Goal: Task Accomplishment & Management: Complete application form

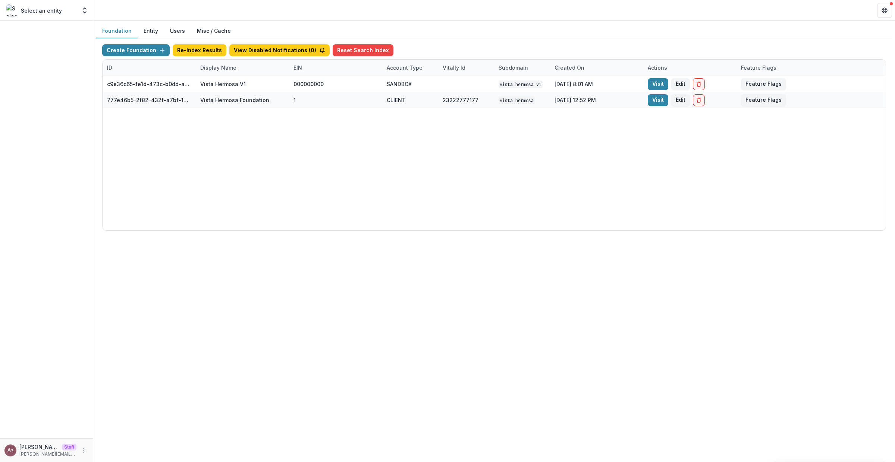
click at [488, 35] on div "Foundation Entity Users Misc / Cache" at bounding box center [494, 31] width 796 height 15
click at [81, 11] on icon "Open entity switcher" at bounding box center [84, 10] width 7 height 7
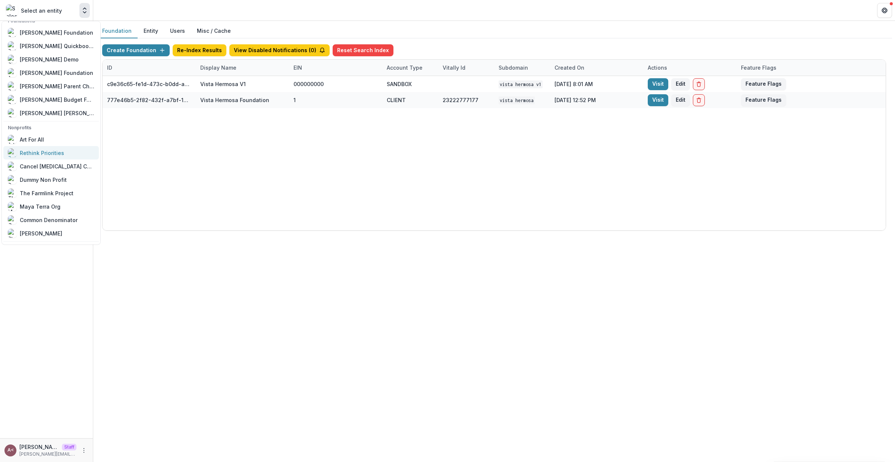
scroll to position [25, 0]
click at [59, 140] on div "Art For All" at bounding box center [51, 139] width 87 height 9
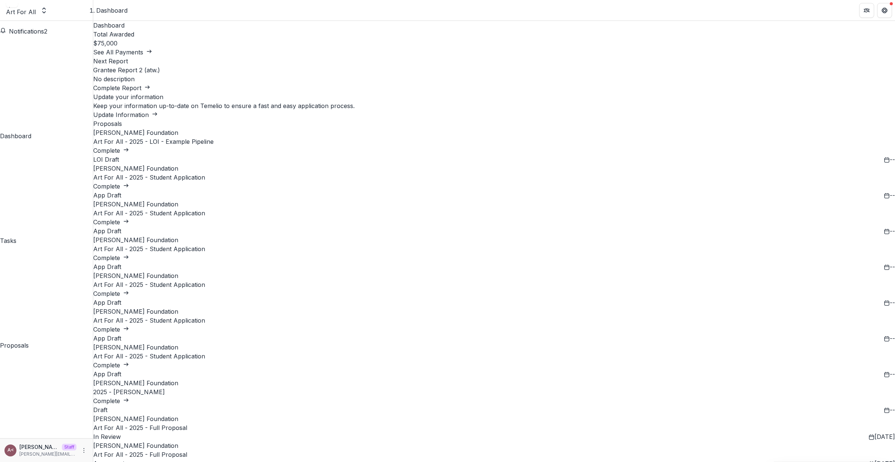
click at [315, 42] on div "Dashboard Total Awarded $75,000 See All Payments Next Report Grantee Report 2 (…" at bounding box center [494, 468] width 802 height 894
click at [48, 12] on icon "Open entity switcher" at bounding box center [43, 10] width 7 height 7
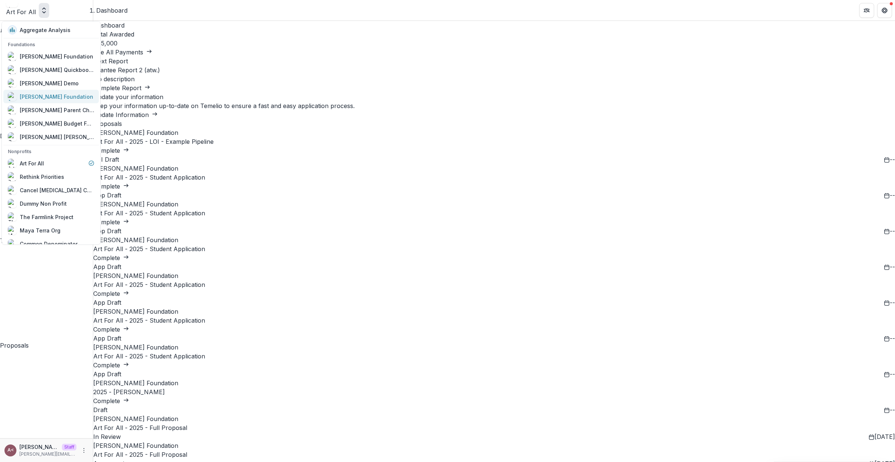
click at [72, 93] on div "[PERSON_NAME] Foundation" at bounding box center [51, 96] width 87 height 9
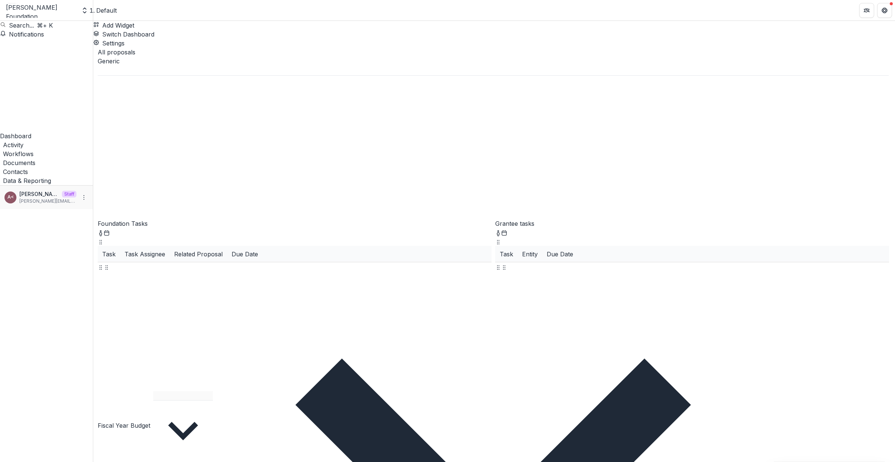
click at [337, 31] on div "Add Widget Switch Dashboard Standard Dashboard Default New Dashboard Settings" at bounding box center [494, 34] width 802 height 27
click at [341, 27] on div "Add Widget Switch Dashboard Standard Dashboard Default New Dashboard Settings" at bounding box center [494, 34] width 802 height 27
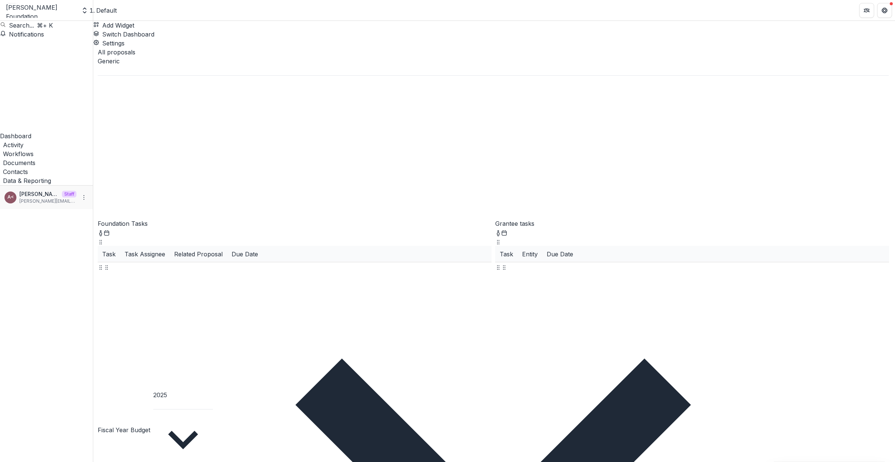
click at [34, 150] on span "Workflows" at bounding box center [18, 153] width 31 height 7
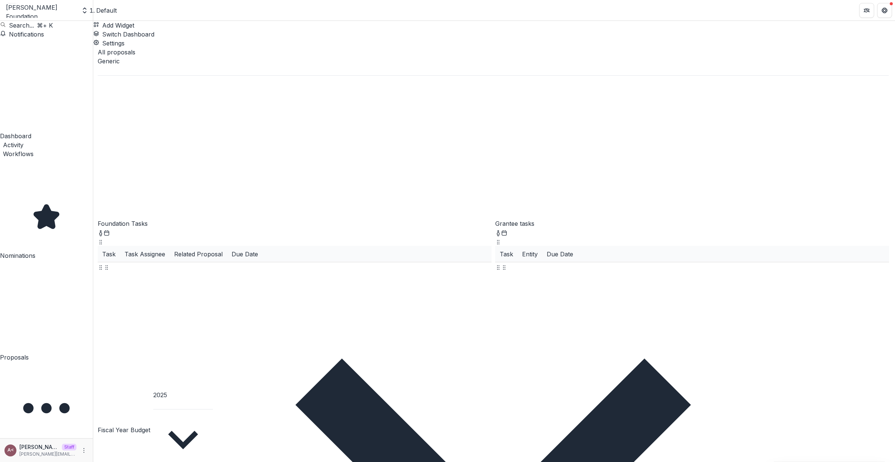
click at [51, 353] on div "Proposals" at bounding box center [46, 357] width 93 height 9
click at [34, 150] on span "Workflows" at bounding box center [18, 153] width 31 height 7
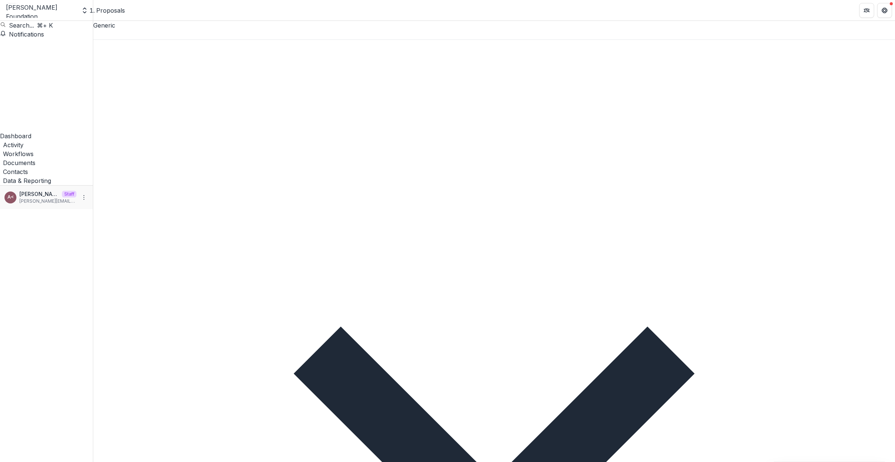
scroll to position [2, 0]
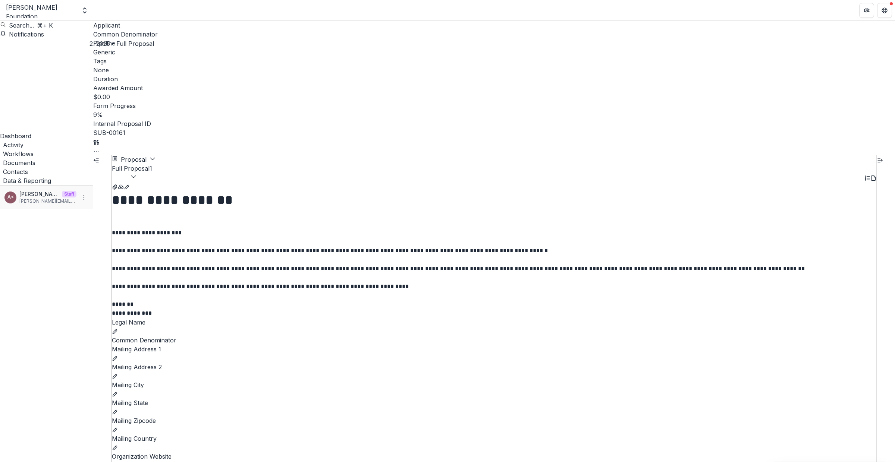
click at [381, 229] on p "**********" at bounding box center [484, 274] width 744 height 90
click at [85, 14] on icon "Open entity switcher" at bounding box center [84, 10] width 7 height 7
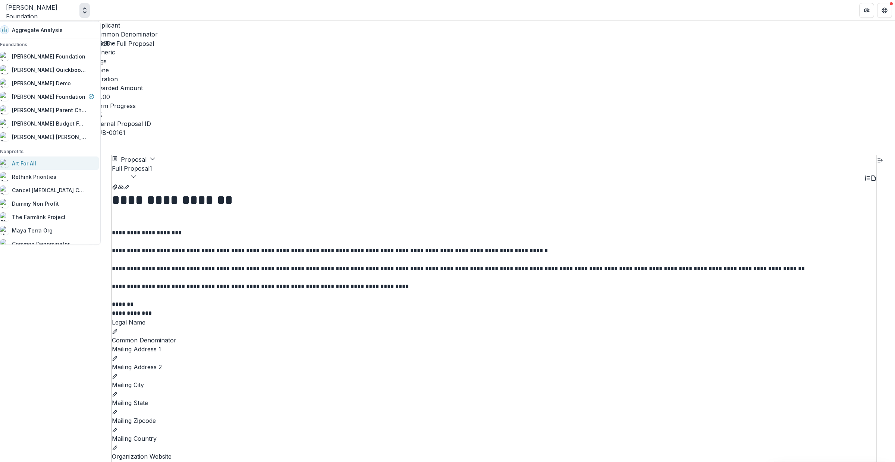
click at [52, 166] on div "Art For All" at bounding box center [47, 163] width 94 height 9
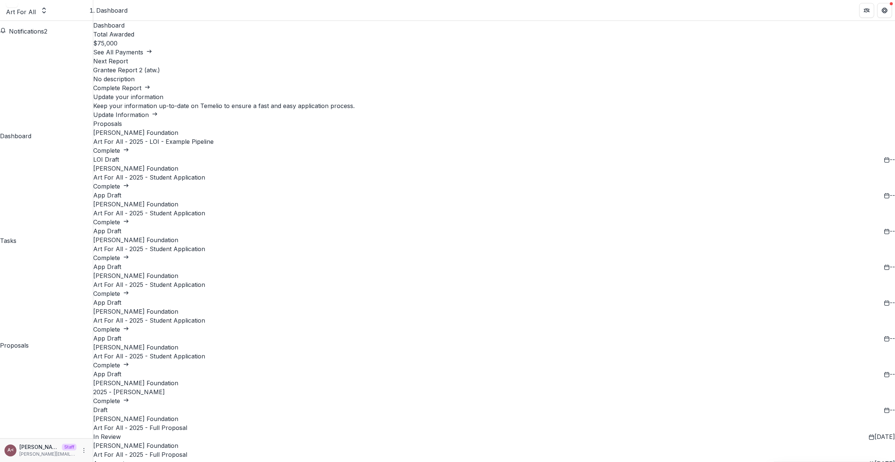
scroll to position [210, 0]
click at [129, 398] on link "Complete" at bounding box center [111, 401] width 36 height 7
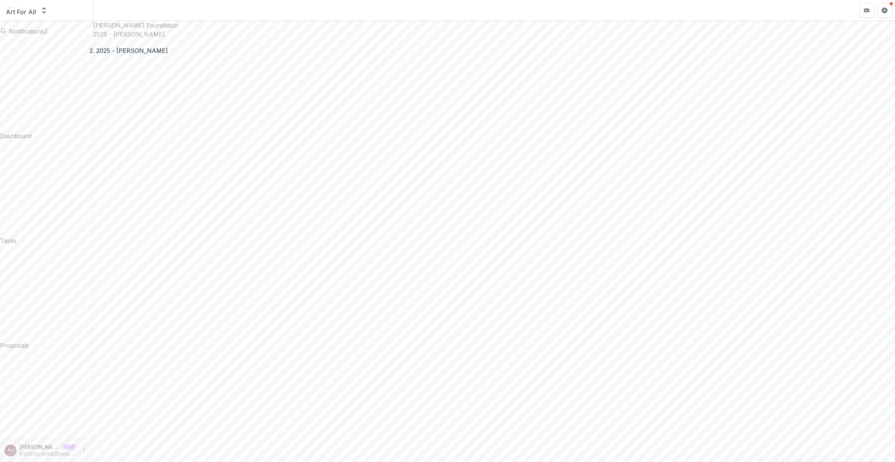
scroll to position [86, 0]
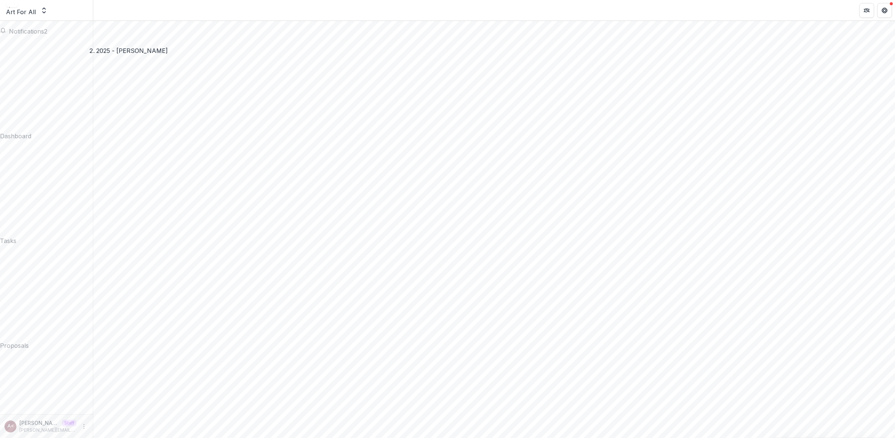
scroll to position [0, 0]
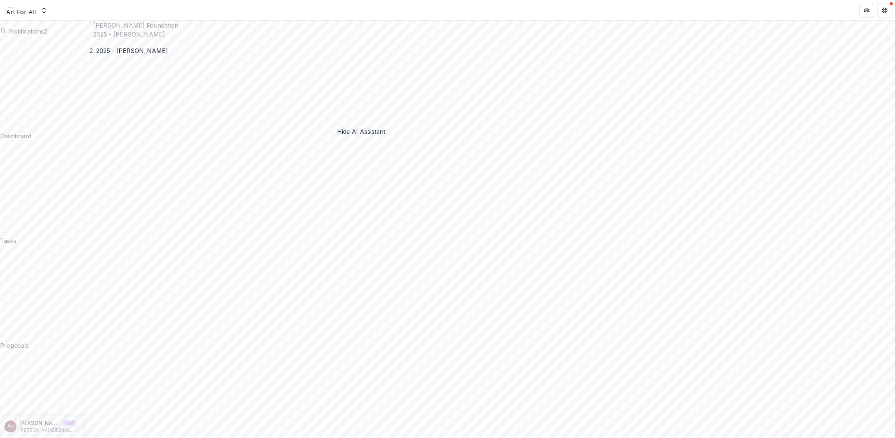
click at [67, 52] on link "Dashboard" at bounding box center [46, 90] width 93 height 102
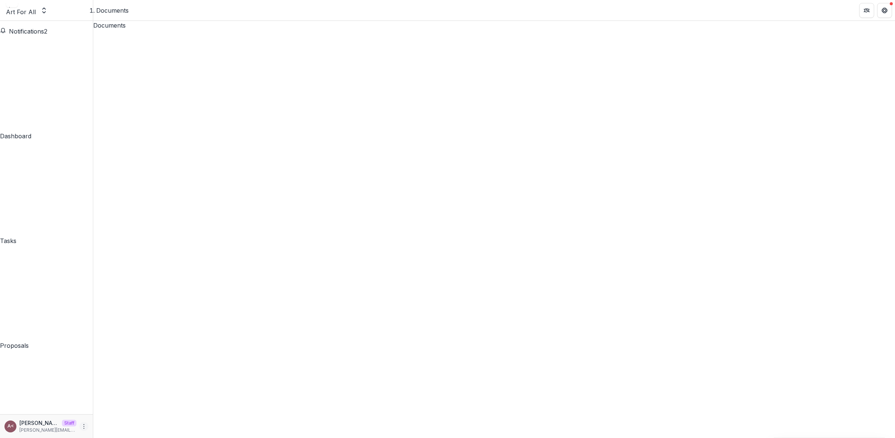
click at [84, 427] on icon "More" at bounding box center [84, 427] width 6 height 6
click at [119, 411] on link "Settings" at bounding box center [133, 410] width 80 height 12
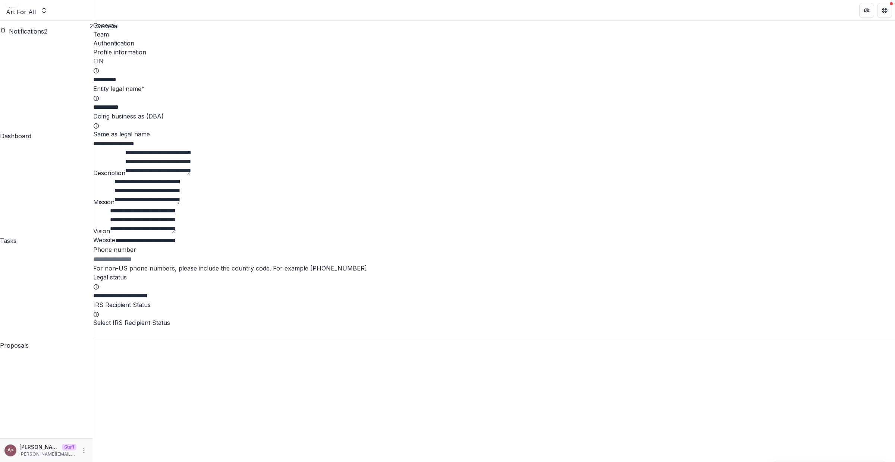
click at [386, 48] on h2 "Profile information" at bounding box center [494, 52] width 802 height 9
click at [333, 61] on div "EIN" at bounding box center [494, 66] width 802 height 18
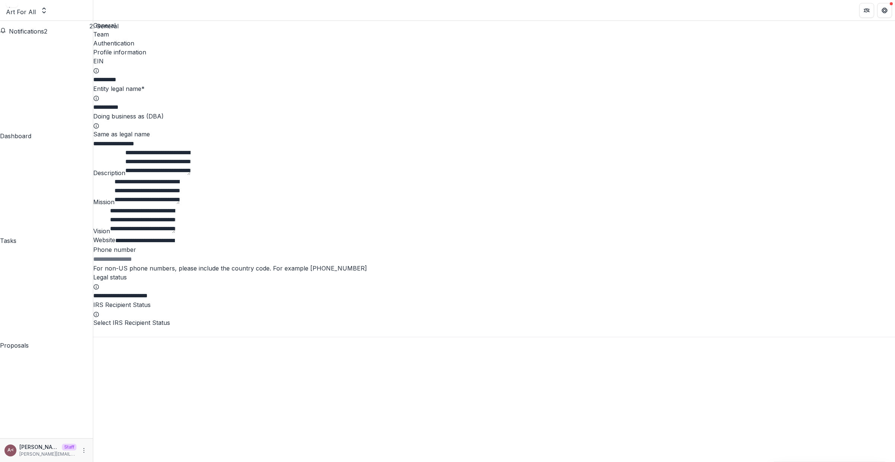
click at [333, 61] on div "EIN" at bounding box center [494, 66] width 802 height 18
click at [333, 60] on div "EIN" at bounding box center [494, 66] width 802 height 18
click at [138, 34] on link "Team" at bounding box center [494, 34] width 802 height 9
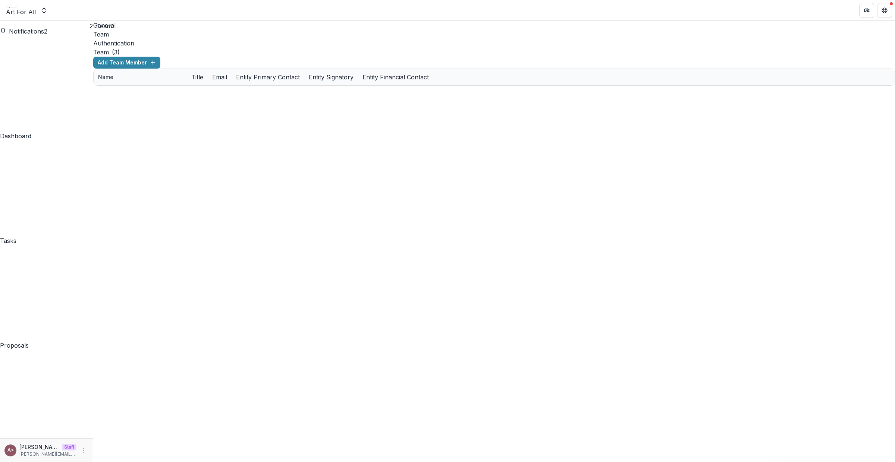
click at [37, 132] on div "Dashboard" at bounding box center [46, 136] width 93 height 9
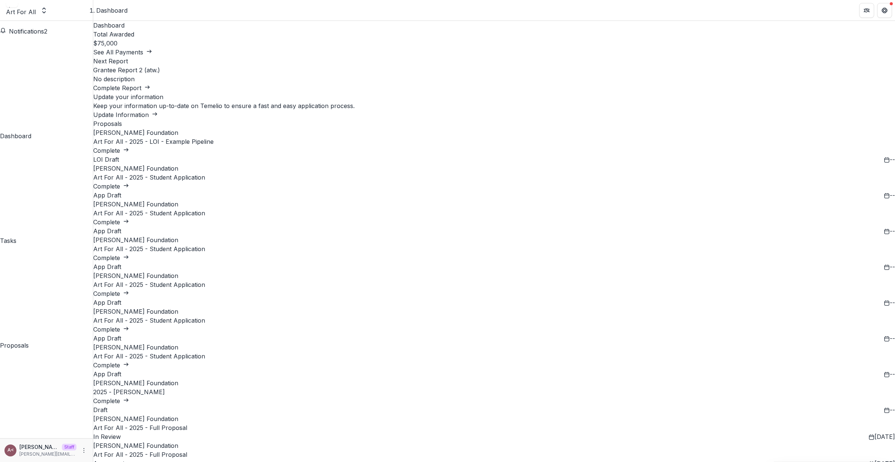
click at [276, 30] on h1 "Dashboard" at bounding box center [494, 25] width 802 height 9
click at [48, 13] on icon "Open entity switcher" at bounding box center [43, 10] width 7 height 7
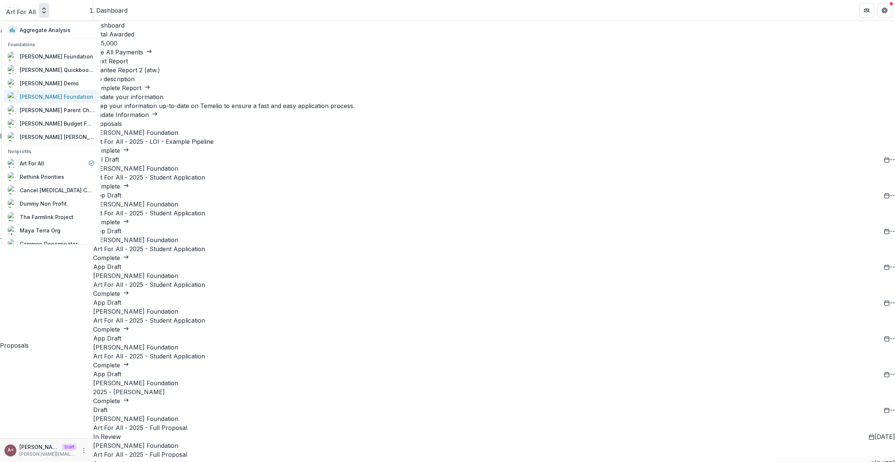
click at [54, 95] on div "[PERSON_NAME] Foundation" at bounding box center [56, 96] width 73 height 8
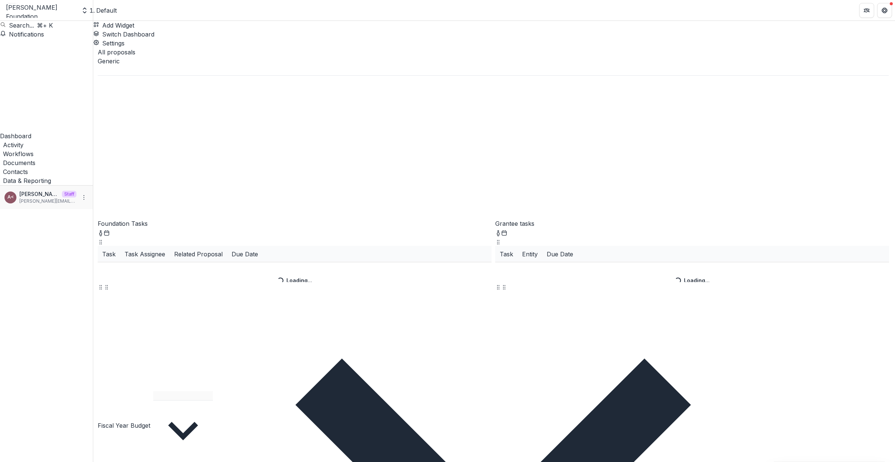
click at [343, 34] on div "Add Widget Switch Dashboard Standard Dashboard Default New Dashboard Settings" at bounding box center [494, 34] width 802 height 27
click at [365, 17] on header "Default" at bounding box center [494, 10] width 802 height 21
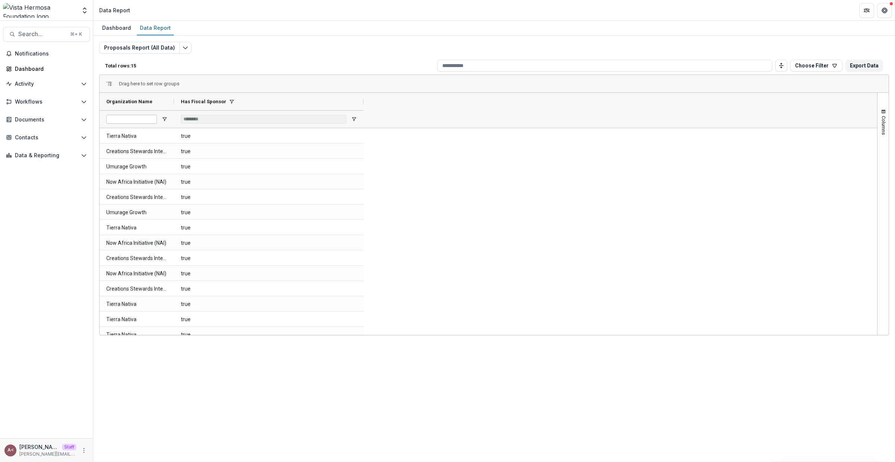
scroll to position [22, 0]
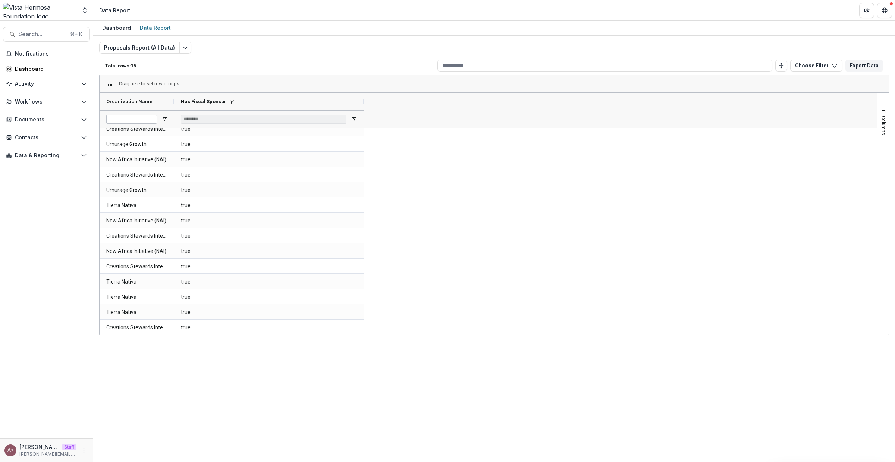
click at [693, 34] on div "Dashboard Data Report" at bounding box center [494, 28] width 802 height 15
click at [516, 70] on input at bounding box center [604, 66] width 335 height 12
click at [377, 51] on div "Proposals Report (All Data) Total rows: 15 Choose Filter Personal Filters Team …" at bounding box center [494, 180] width 790 height 276
click at [40, 63] on link "Dashboard" at bounding box center [46, 69] width 87 height 12
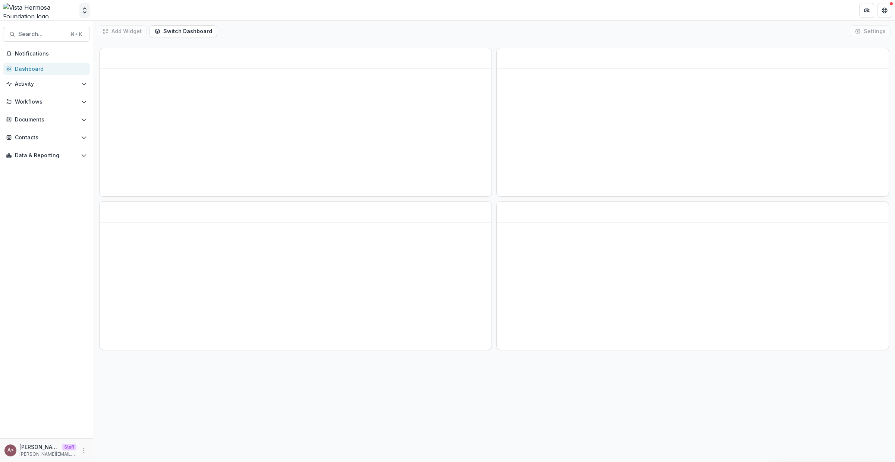
click at [88, 13] on icon "Open entity switcher" at bounding box center [84, 10] width 7 height 7
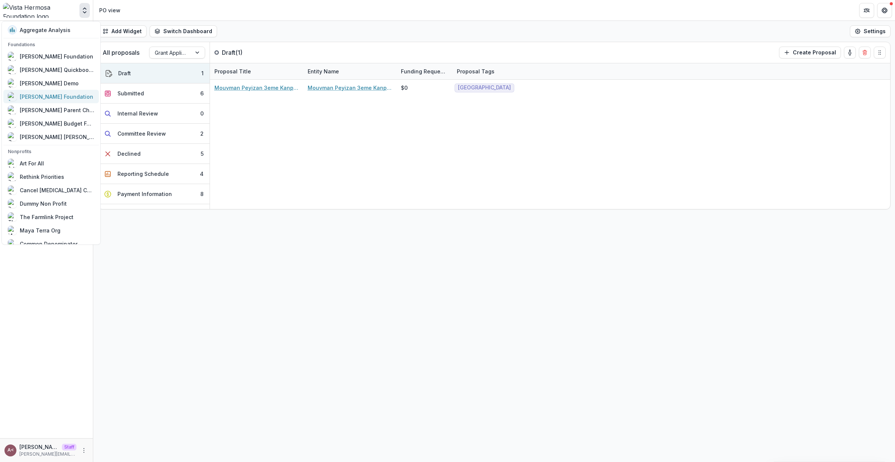
click at [63, 97] on div "[PERSON_NAME] Foundation" at bounding box center [56, 96] width 73 height 8
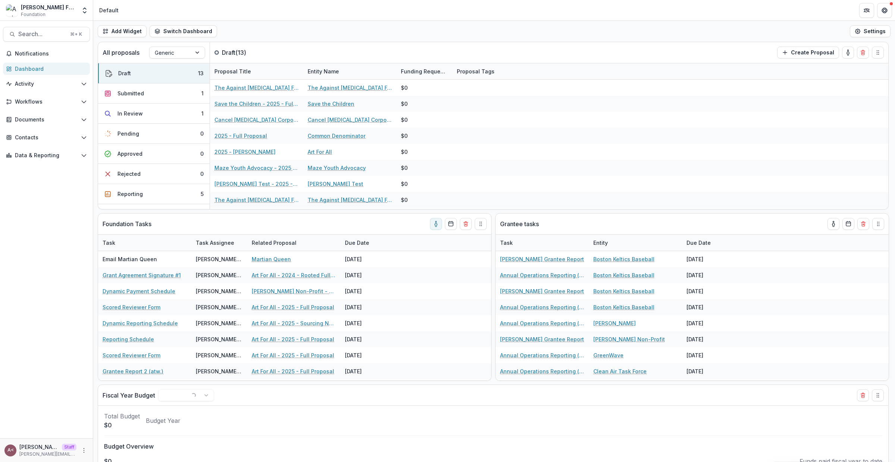
click at [380, 29] on div "Add Widget Switch Dashboard Standard Dashboard Default New Dashboard Settings" at bounding box center [494, 31] width 802 height 21
click at [474, 29] on div "Add Widget Switch Dashboard Standard Dashboard Default New Dashboard Settings" at bounding box center [494, 31] width 802 height 21
